Goal: Transaction & Acquisition: Purchase product/service

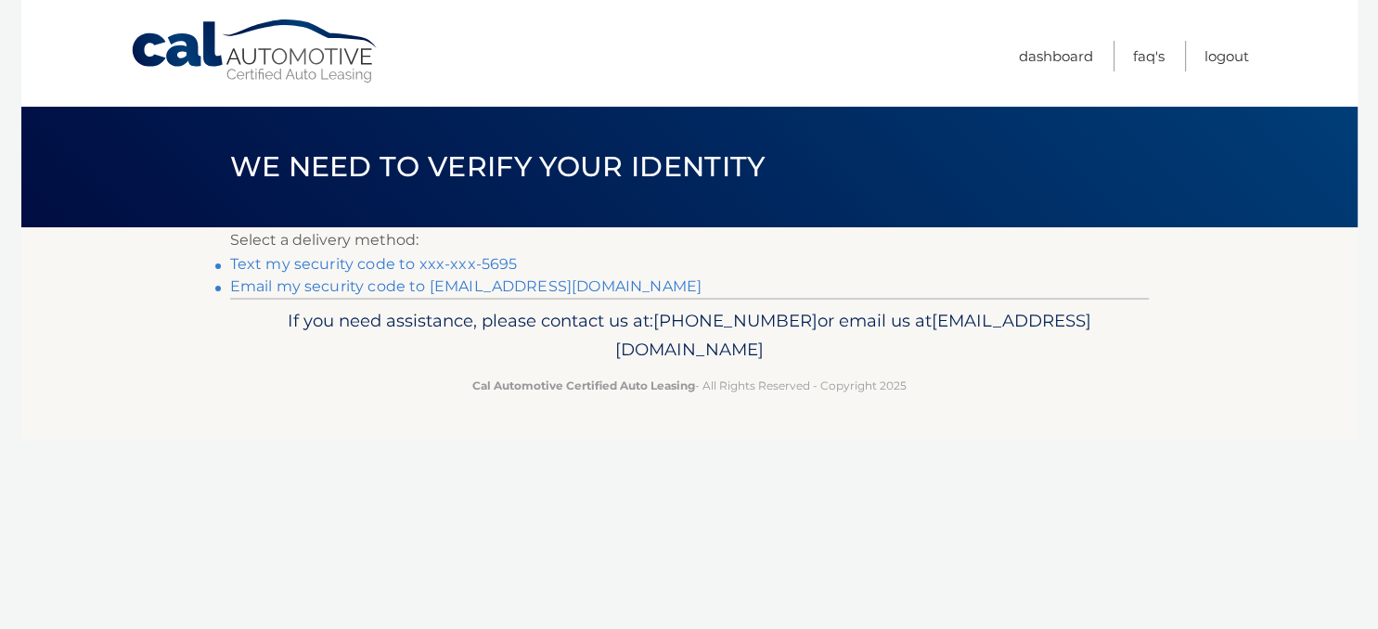
click at [451, 267] on link "Text my security code to xxx-xxx-5695" at bounding box center [374, 264] width 288 height 18
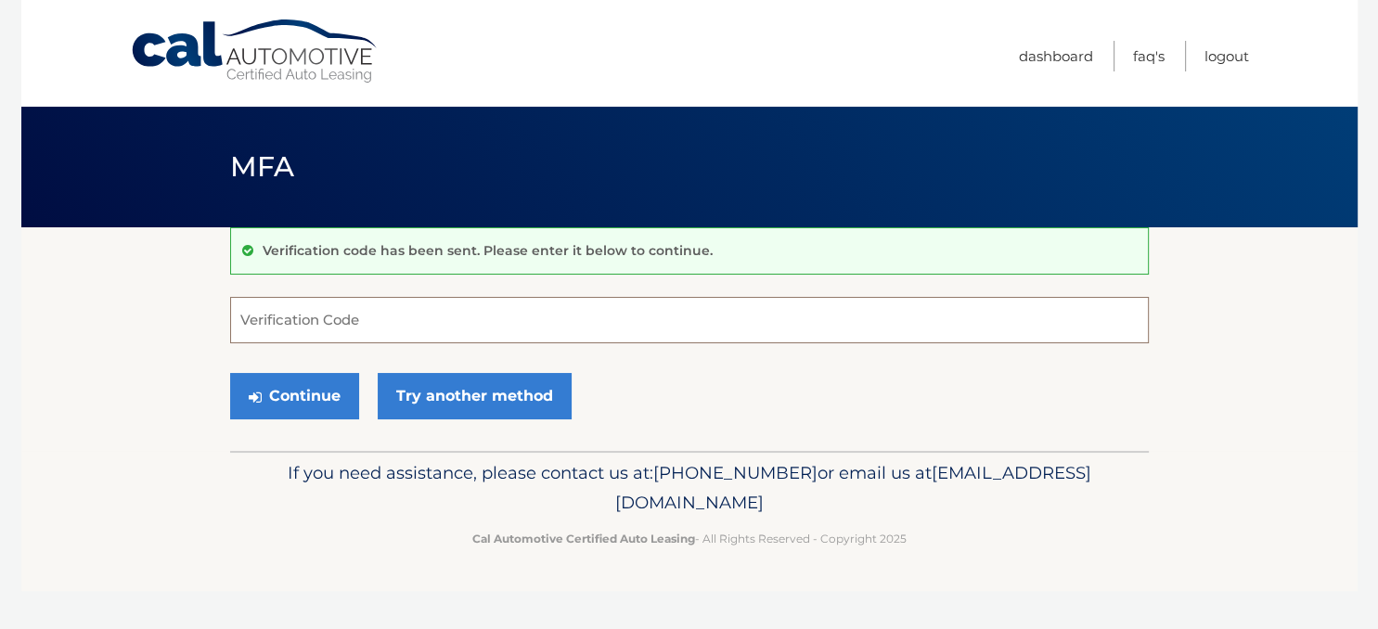
click at [299, 311] on input "Verification Code" at bounding box center [689, 320] width 919 height 46
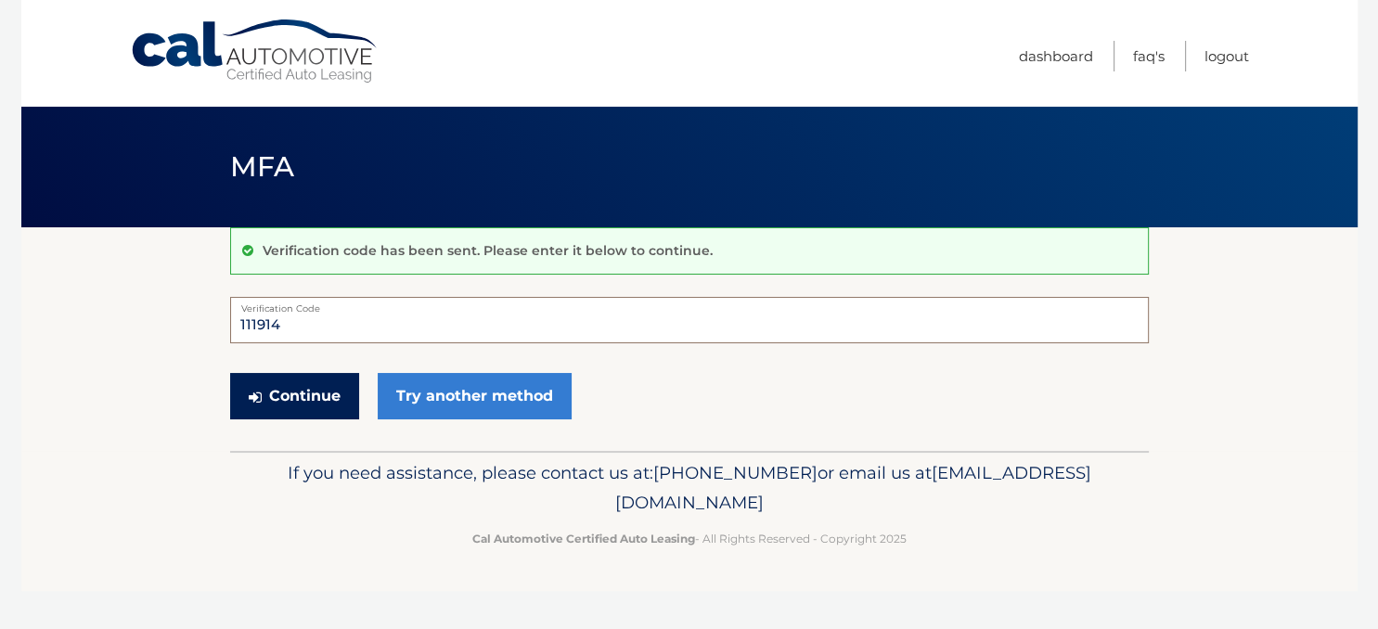
type input "111914"
click at [314, 399] on button "Continue" at bounding box center [294, 396] width 129 height 46
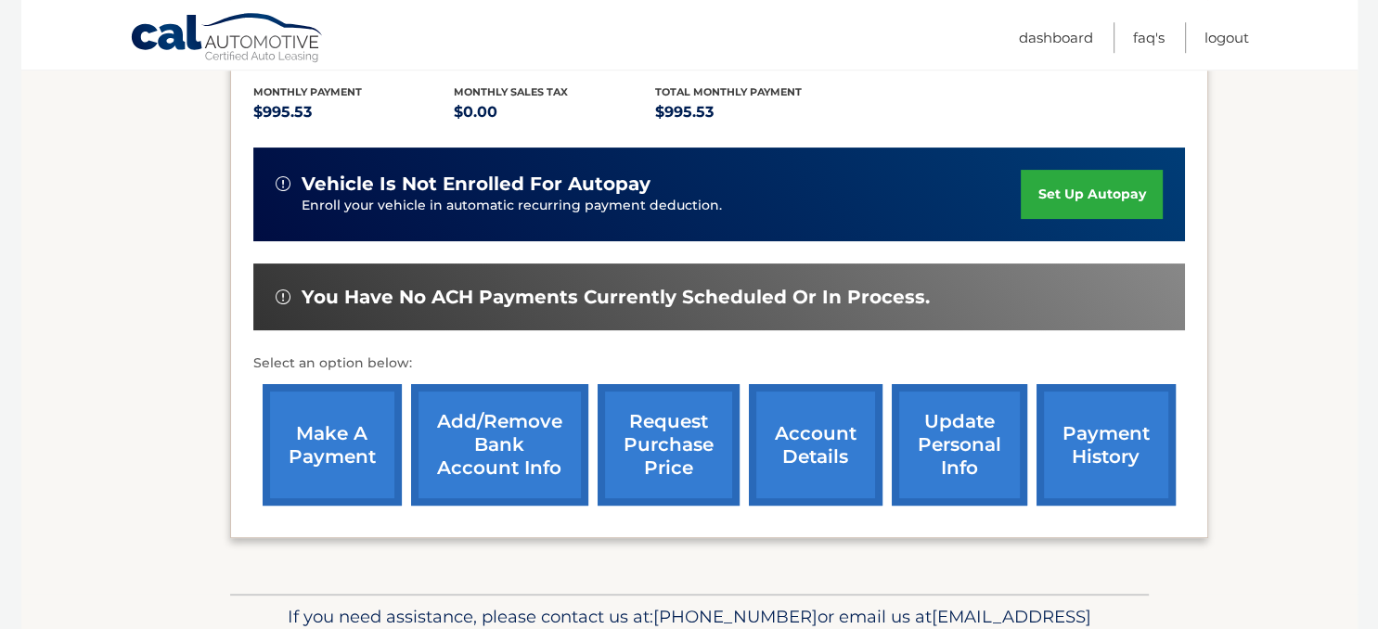
scroll to position [470, 0]
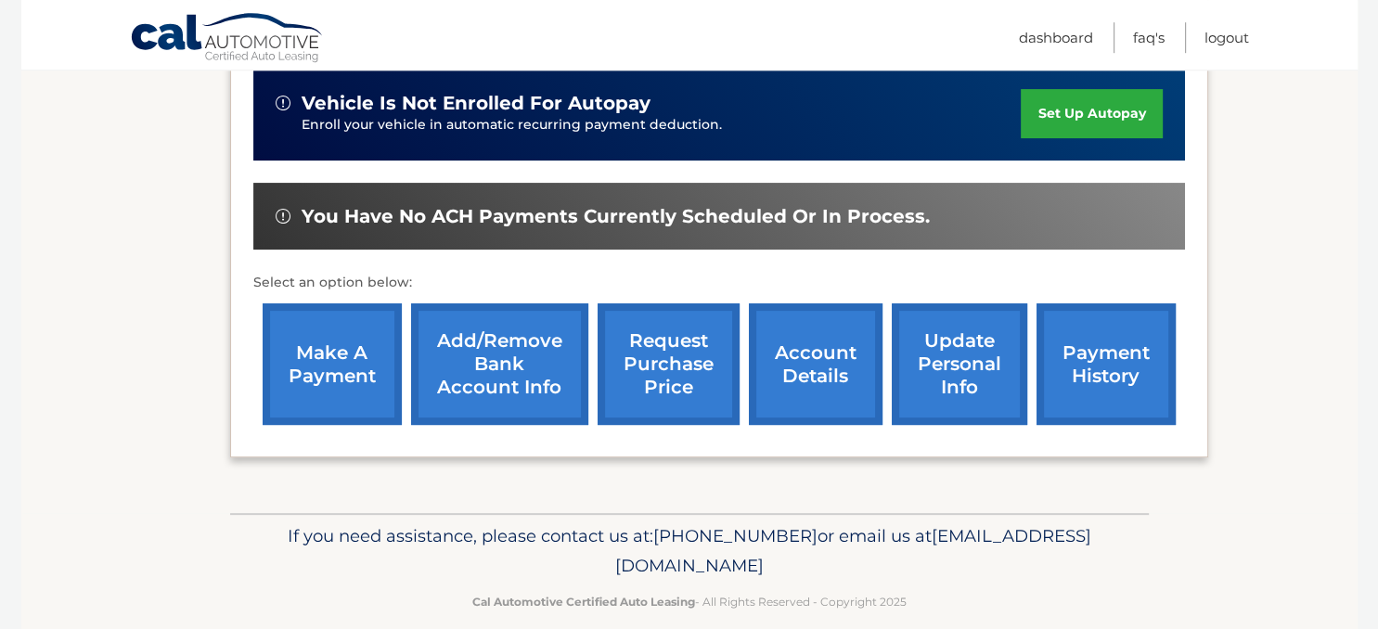
click at [299, 398] on link "make a payment" at bounding box center [332, 364] width 139 height 122
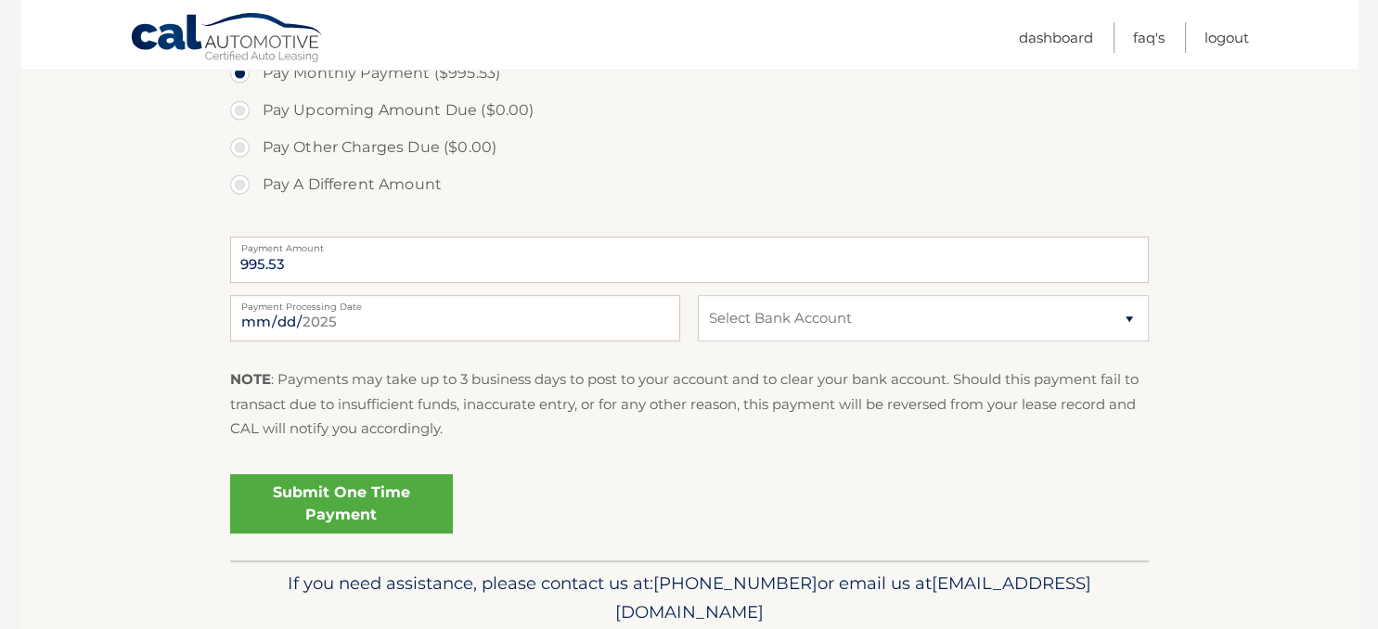
scroll to position [715, 0]
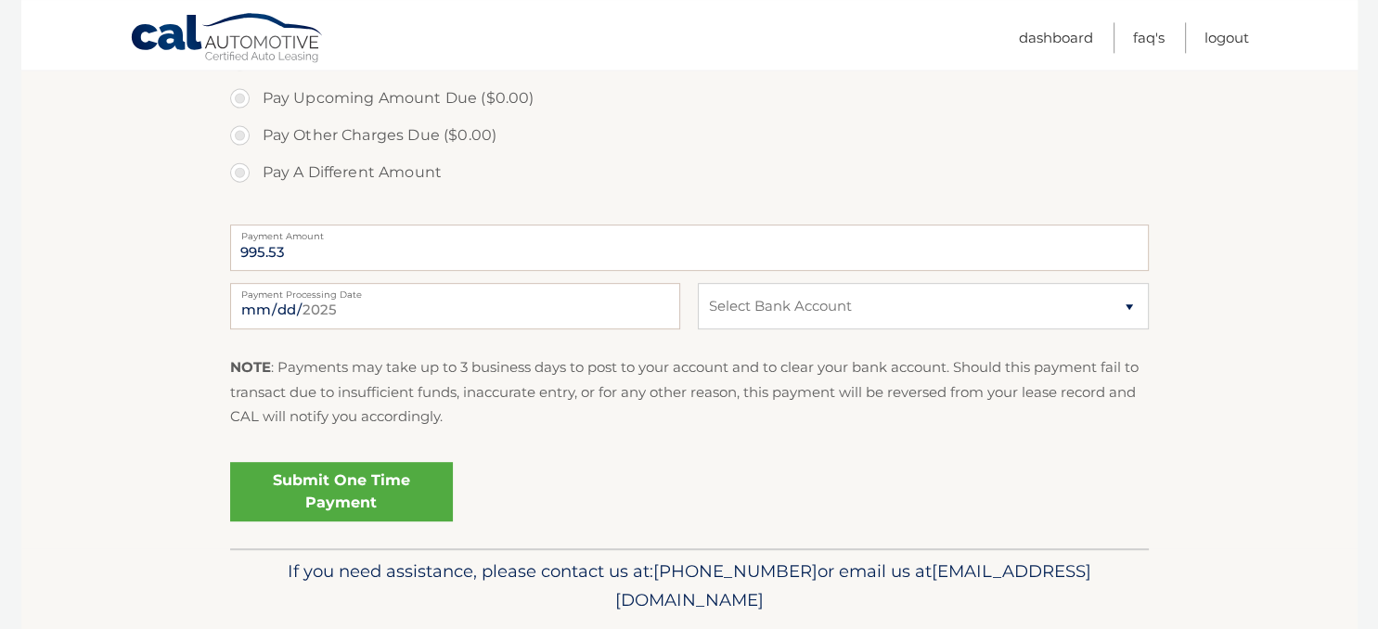
click at [327, 503] on link "Submit One Time Payment" at bounding box center [341, 491] width 223 height 59
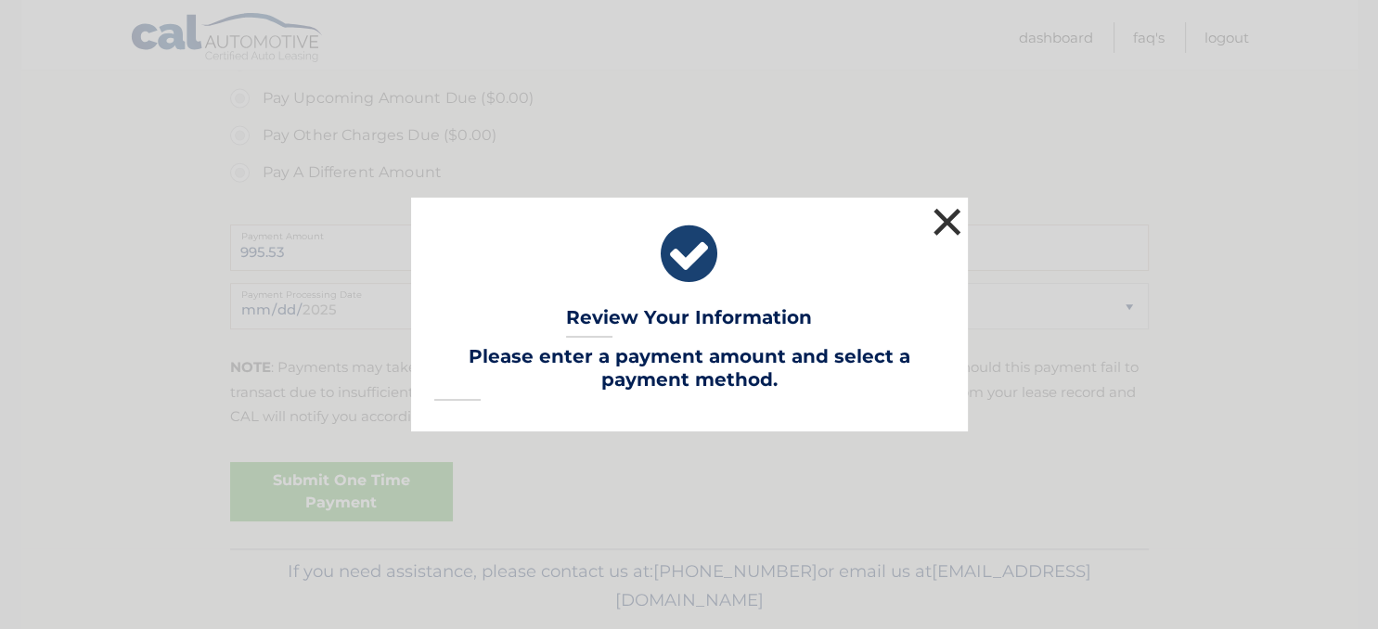
click at [948, 225] on button "×" at bounding box center [947, 221] width 37 height 37
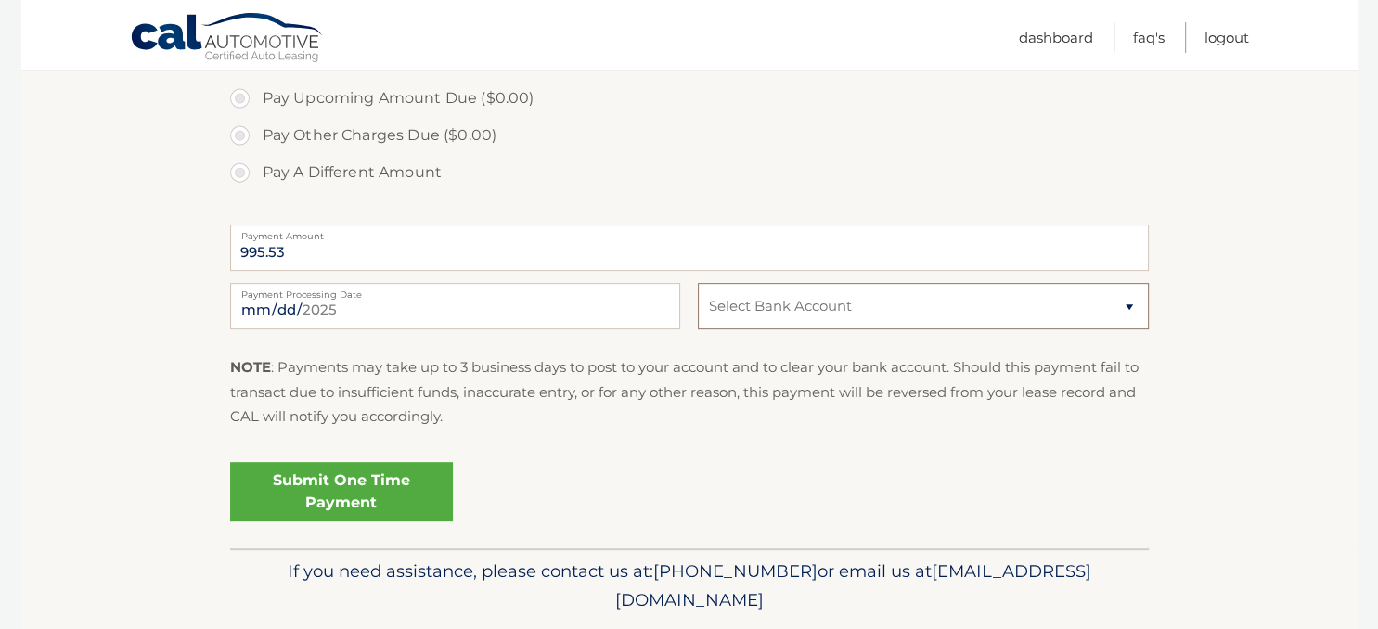
select select "ZDEwNWY1NTgtODFiYi00NGNkLWI3M2EtZjgwY2RiNDU2NGVm"
click option "Checking BANK OF AMERICA, N.A. *****8895" at bounding box center [0, 0] width 0 height 0
click at [378, 498] on link "Submit One Time Payment" at bounding box center [341, 491] width 223 height 59
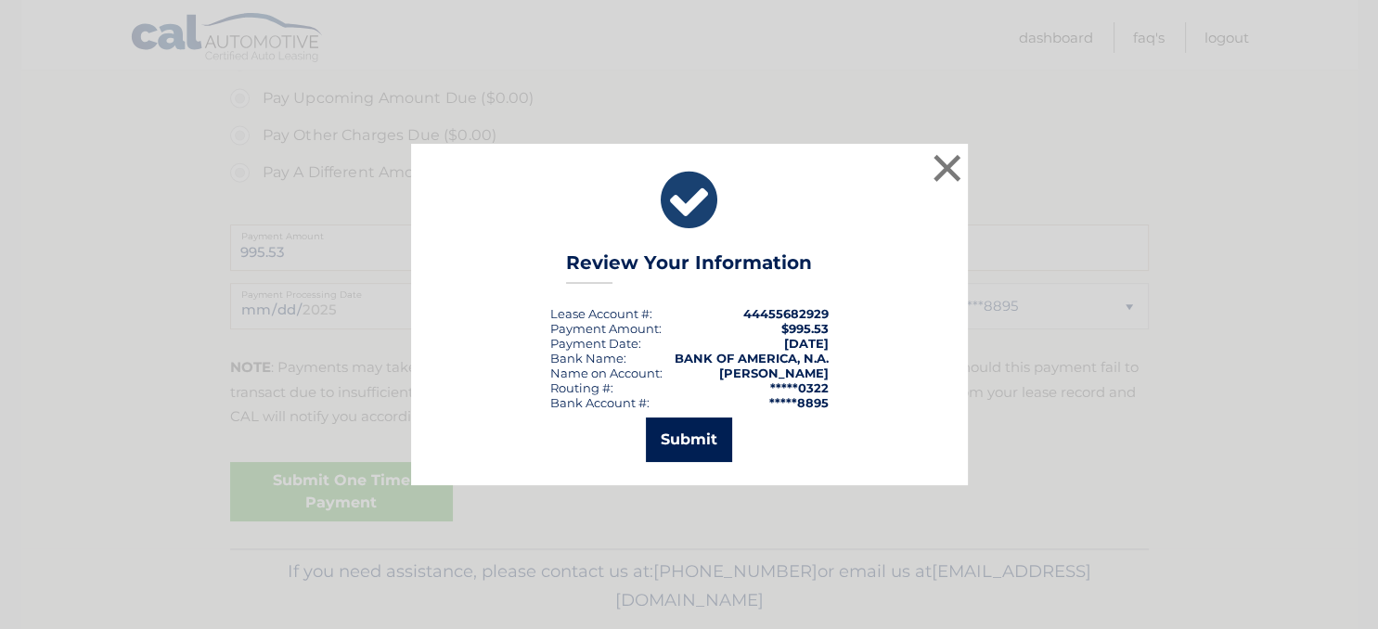
click at [695, 442] on button "Submit" at bounding box center [689, 440] width 86 height 45
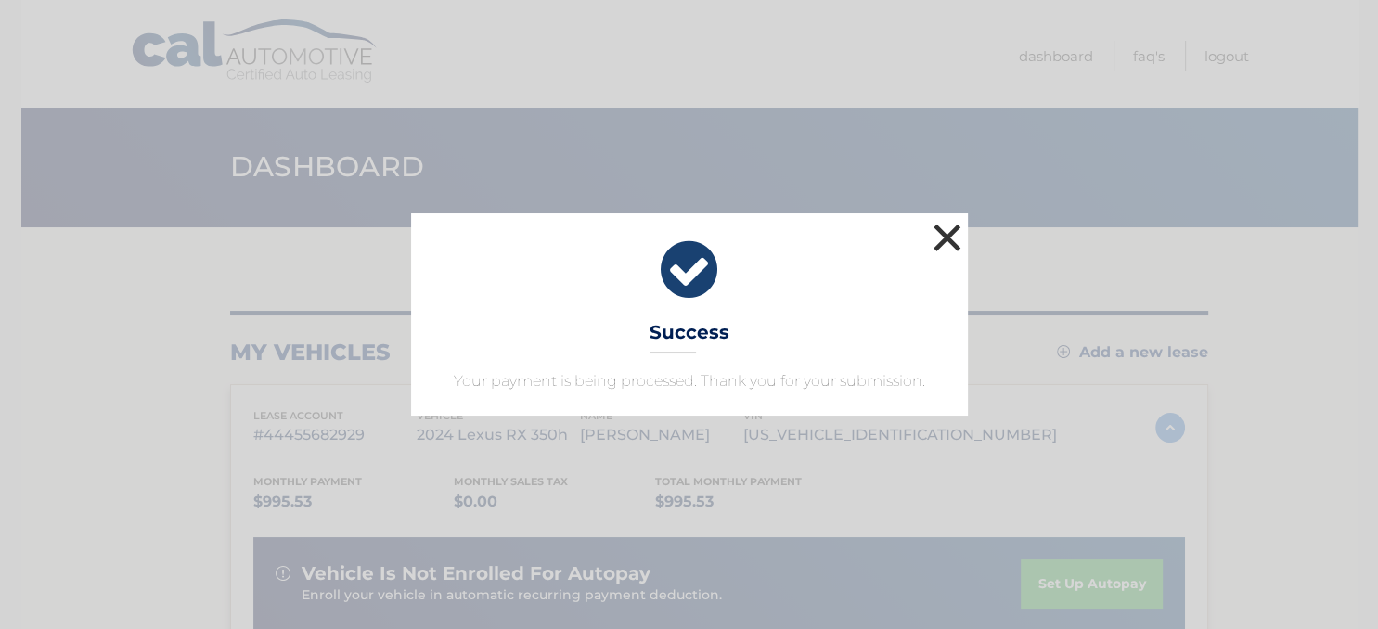
click at [947, 236] on button "×" at bounding box center [947, 237] width 37 height 37
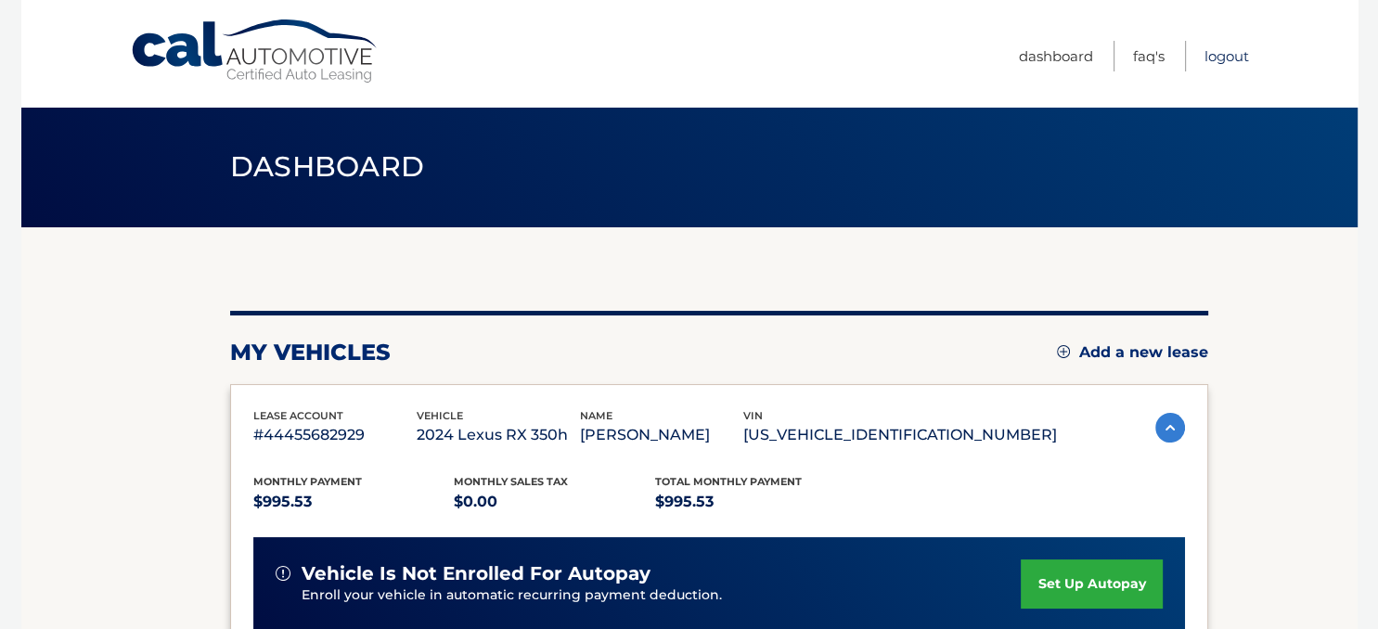
click at [1238, 53] on link "Logout" at bounding box center [1226, 56] width 45 height 31
